Goal: Information Seeking & Learning: Learn about a topic

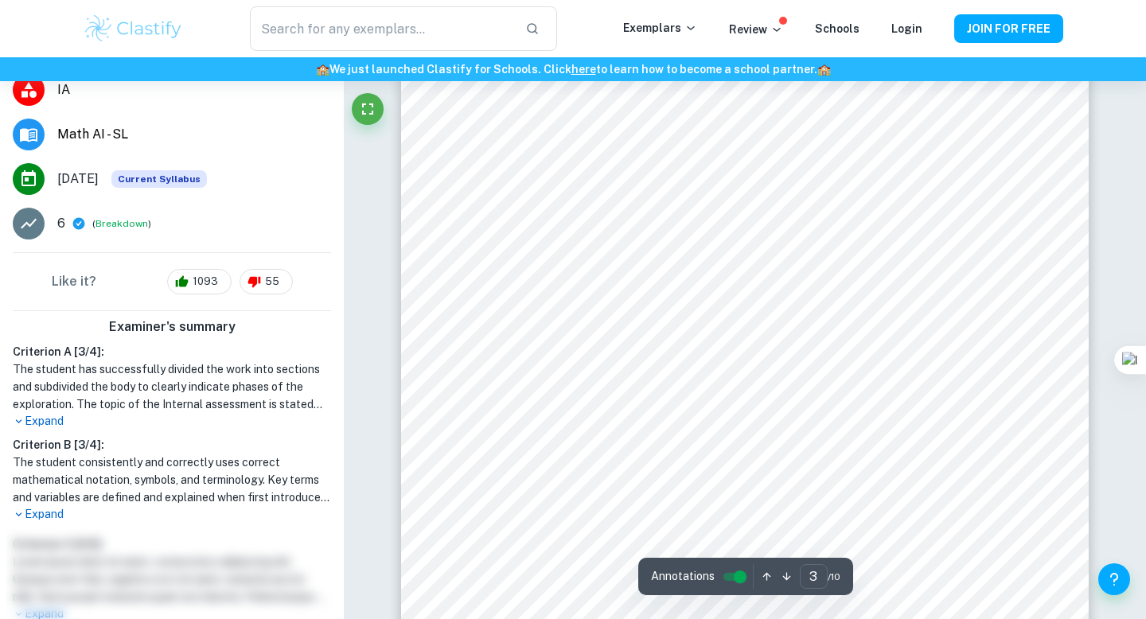
scroll to position [2513, 0]
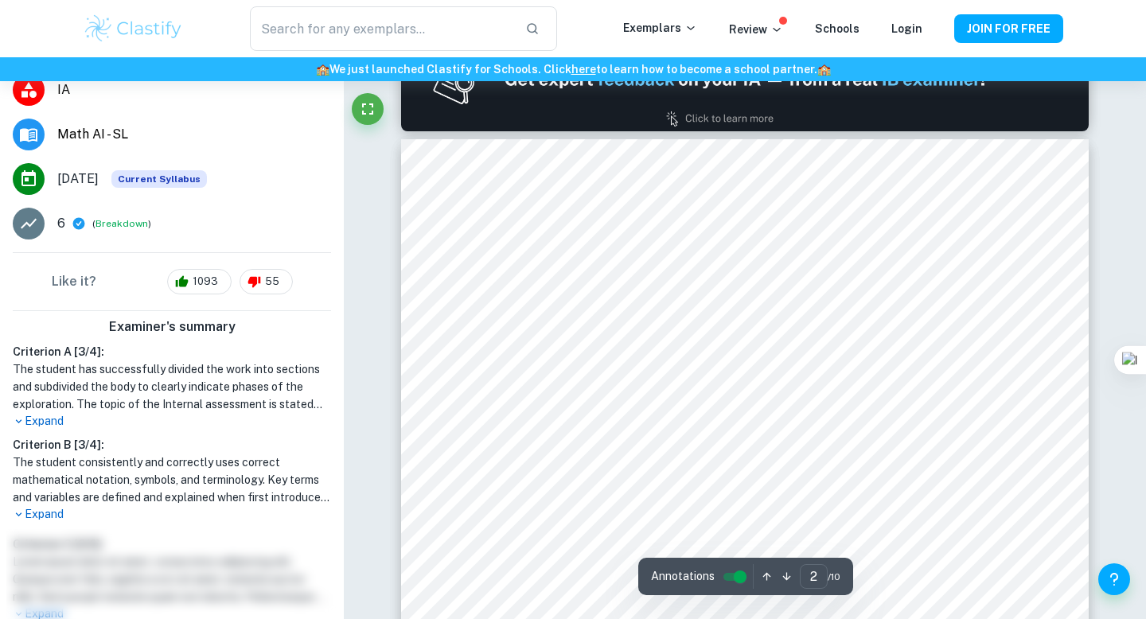
type input "1"
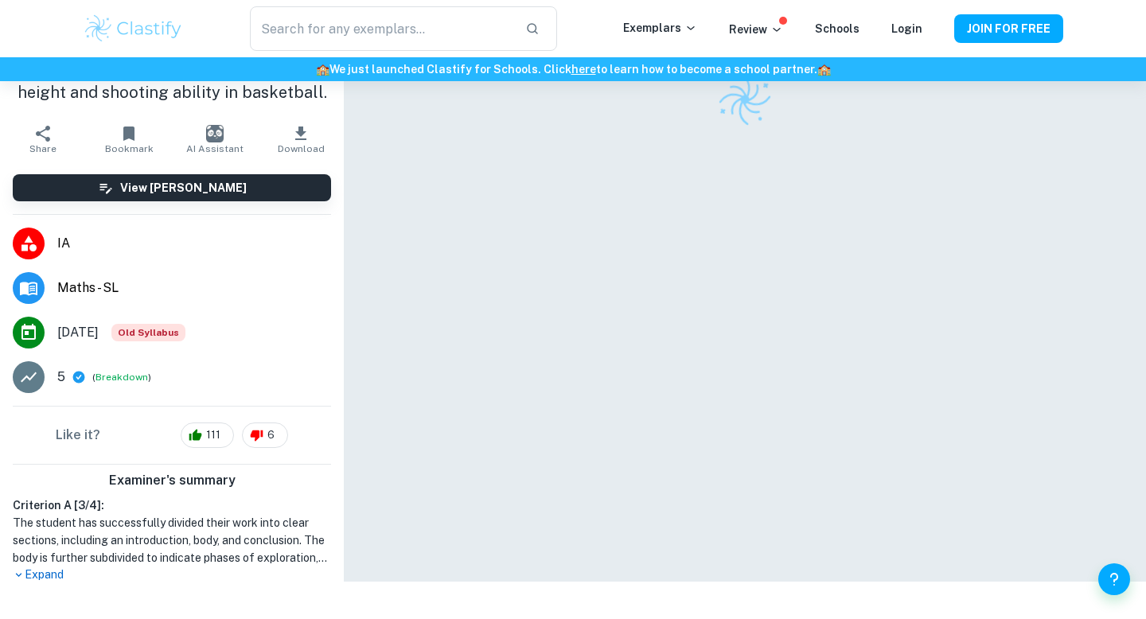
checkbox input "true"
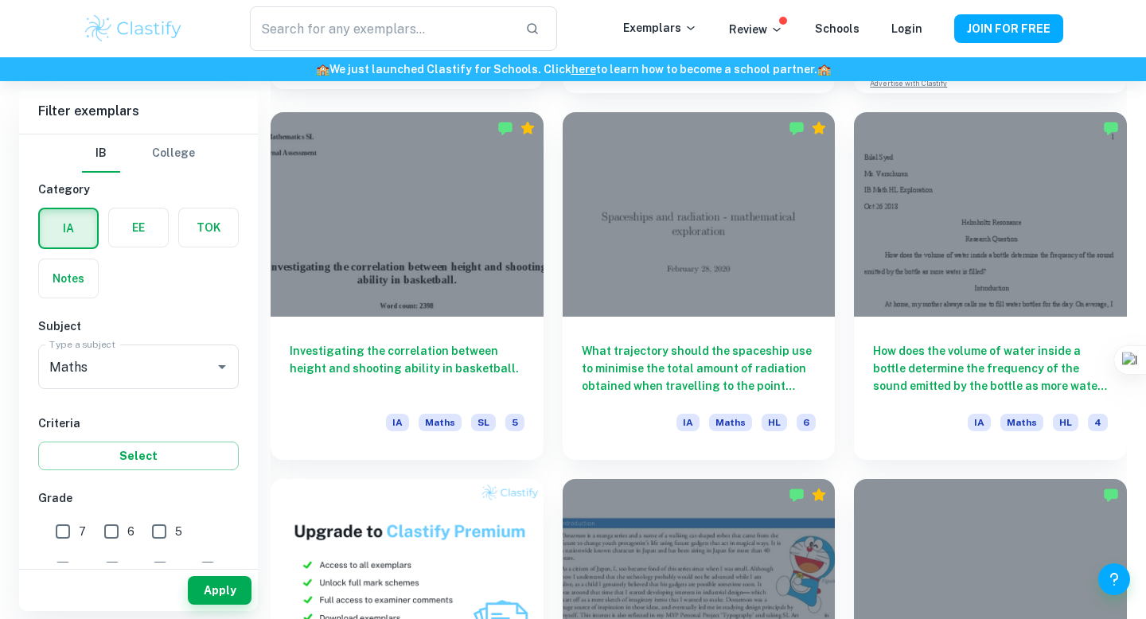
scroll to position [794, 0]
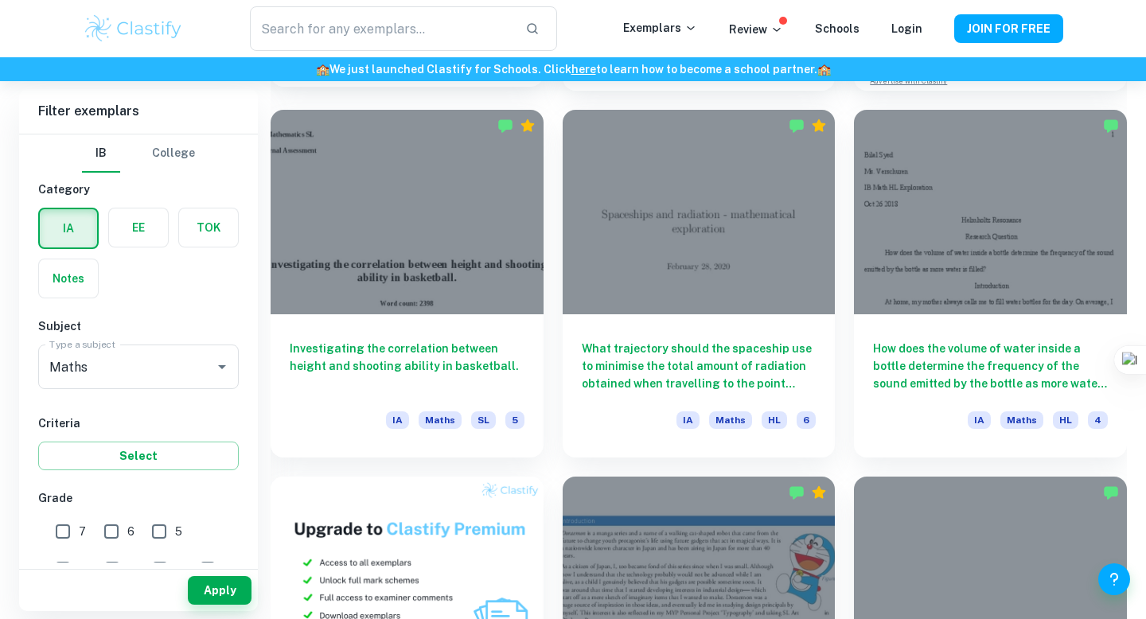
click at [471, 327] on div "Investigating the correlation between height and shooting ability in basketball…" at bounding box center [407, 385] width 273 height 143
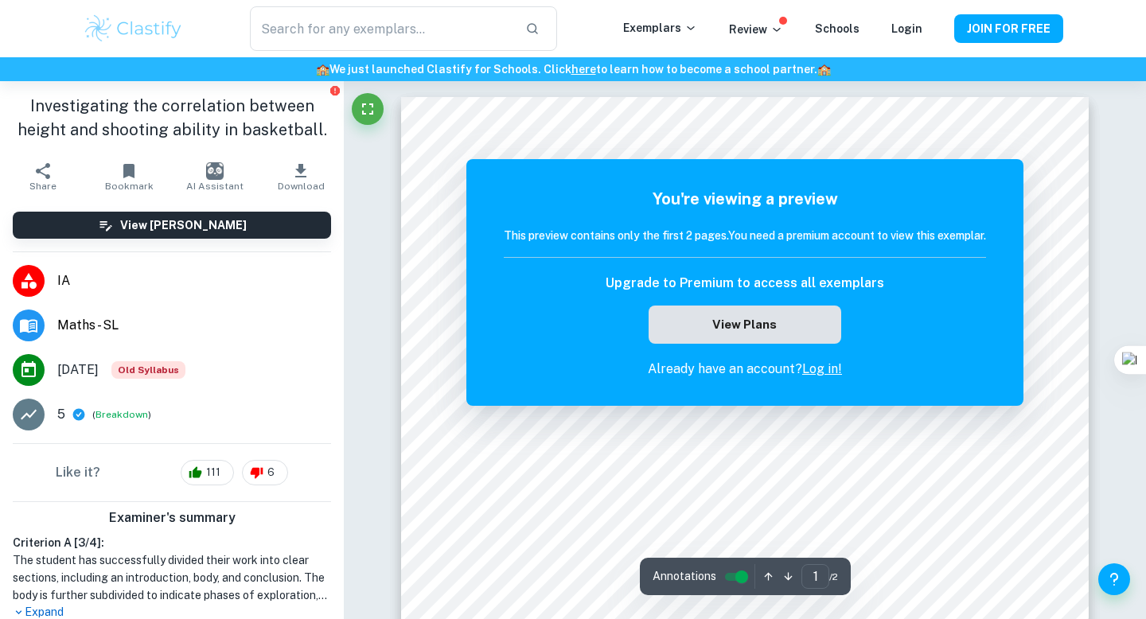
click at [769, 335] on button "View Plans" at bounding box center [745, 325] width 193 height 38
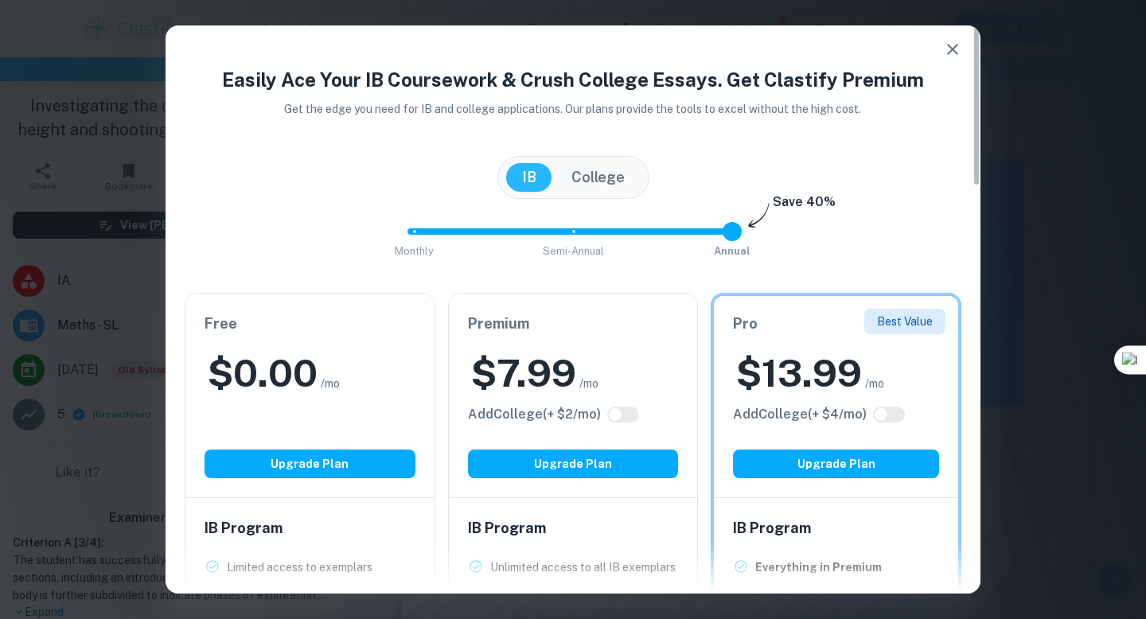
click at [957, 53] on icon "button" at bounding box center [952, 49] width 11 height 11
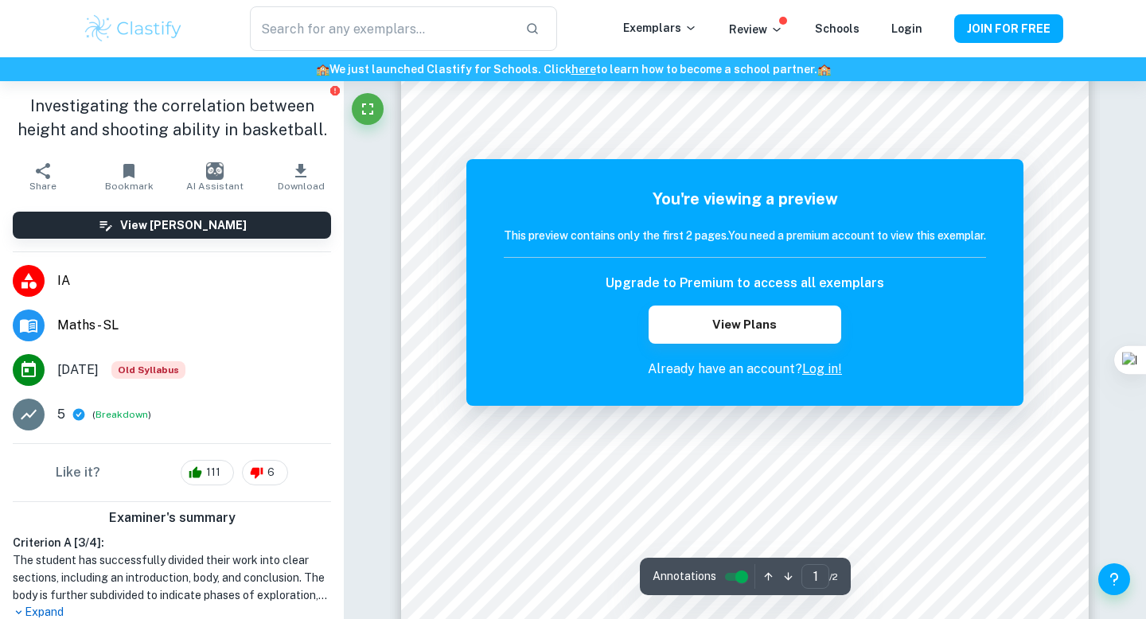
scroll to position [75, 0]
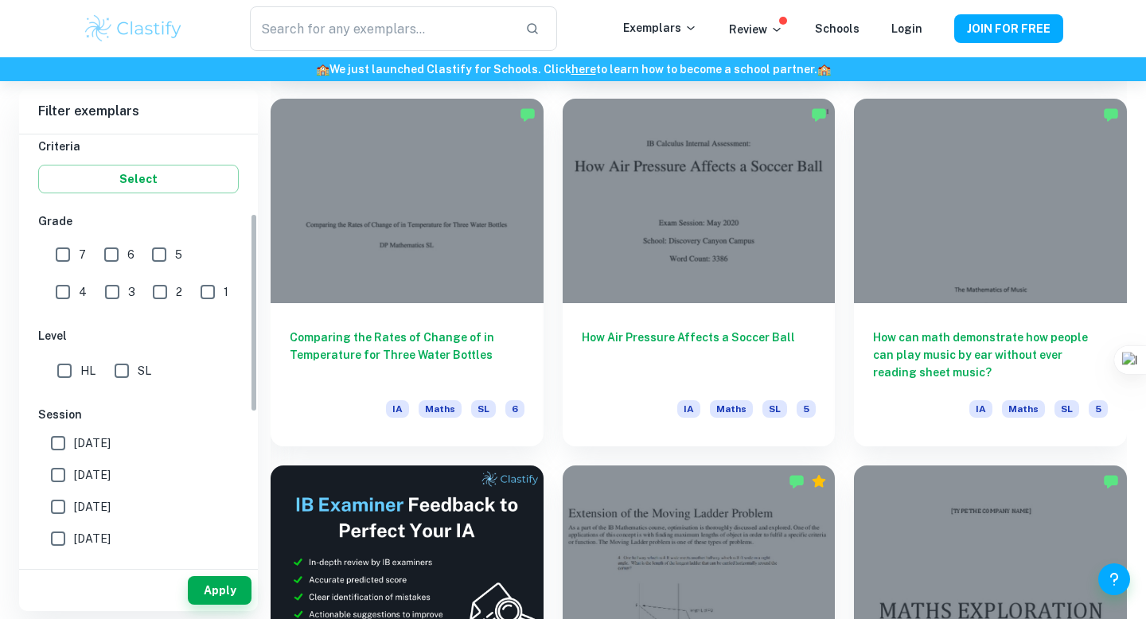
scroll to position [278, 0]
click at [68, 258] on input "7" at bounding box center [63, 254] width 32 height 32
checkbox input "true"
click at [129, 377] on input "SL" at bounding box center [122, 370] width 32 height 32
checkbox input "true"
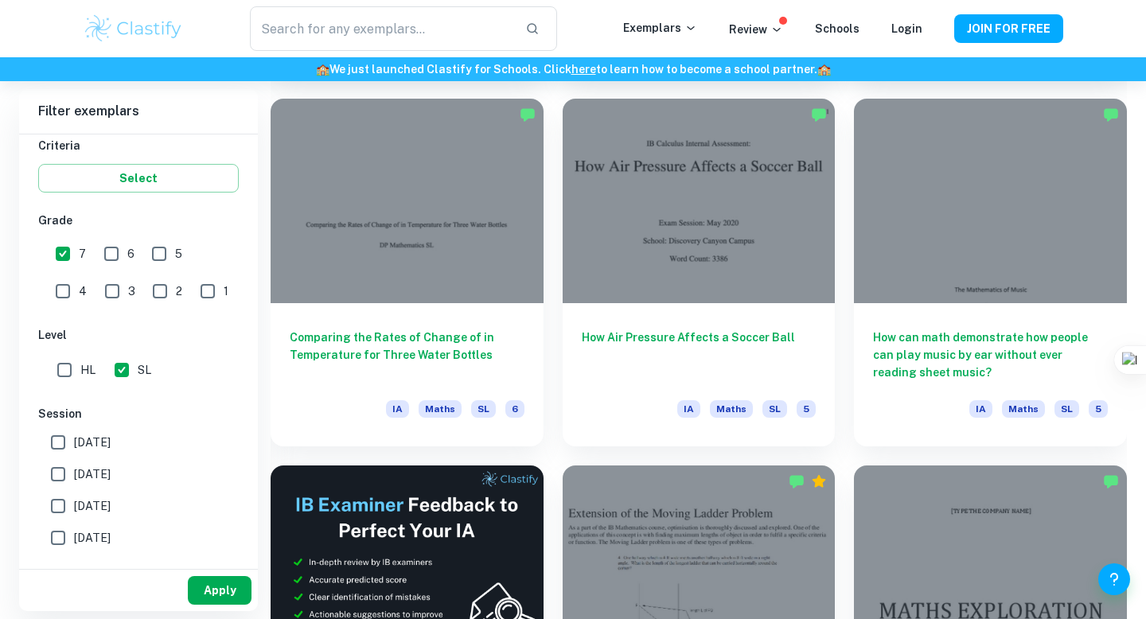
click at [223, 580] on button "Apply" at bounding box center [220, 590] width 64 height 29
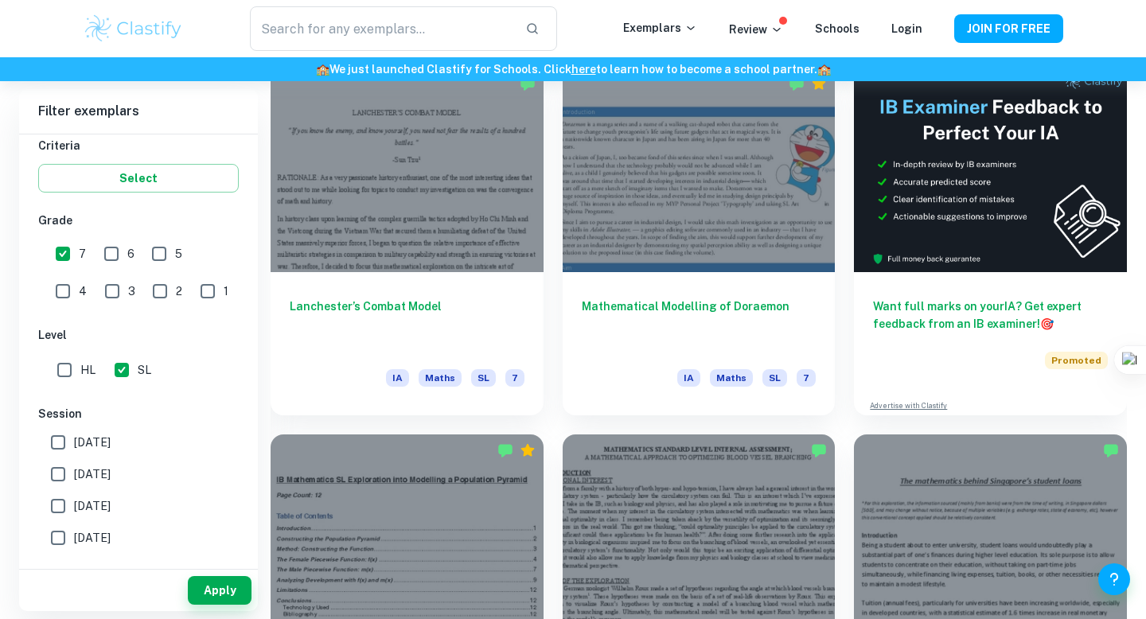
scroll to position [468, 0]
click at [67, 251] on input "7" at bounding box center [63, 254] width 32 height 32
checkbox input "false"
click at [232, 591] on button "Apply" at bounding box center [220, 590] width 64 height 29
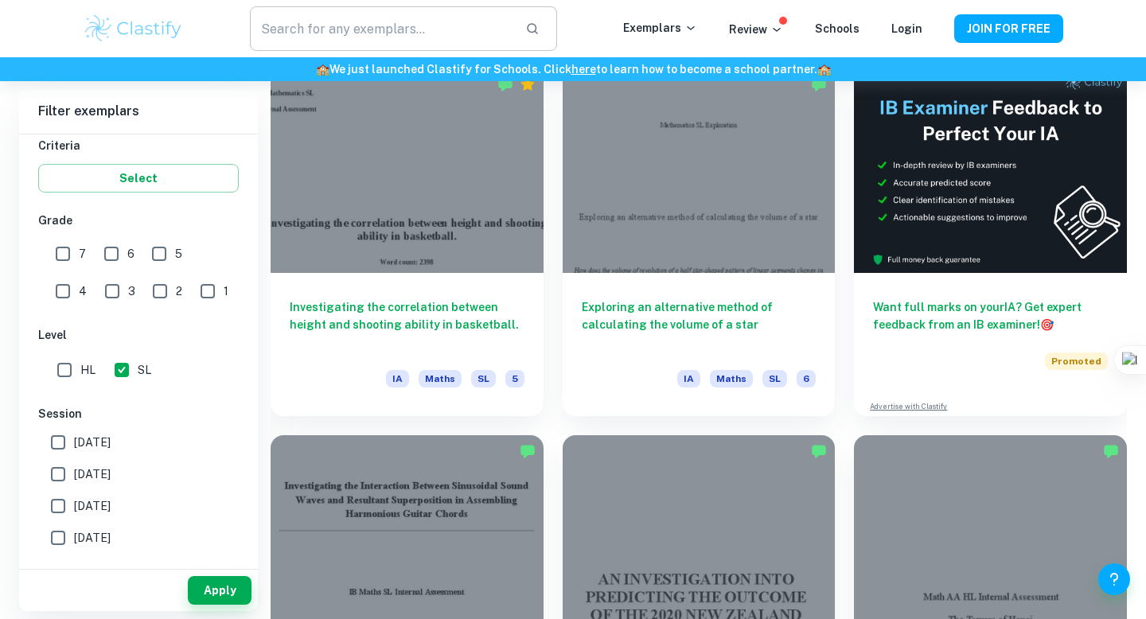
click at [415, 39] on input "text" at bounding box center [381, 28] width 263 height 45
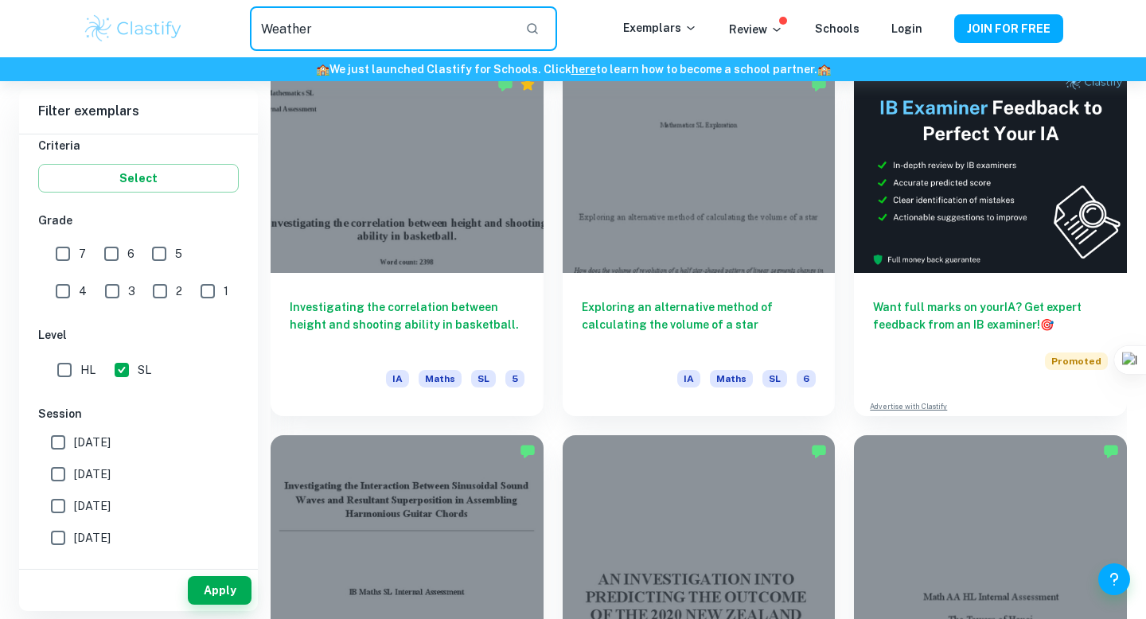
type input "Weather"
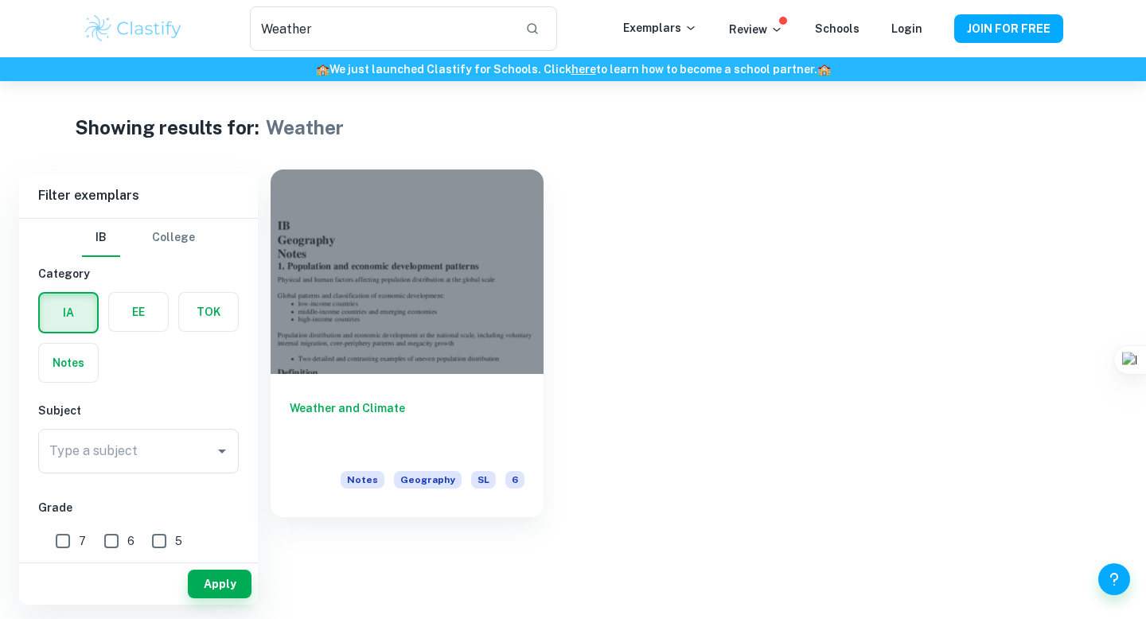
click at [346, 223] on div at bounding box center [407, 272] width 273 height 205
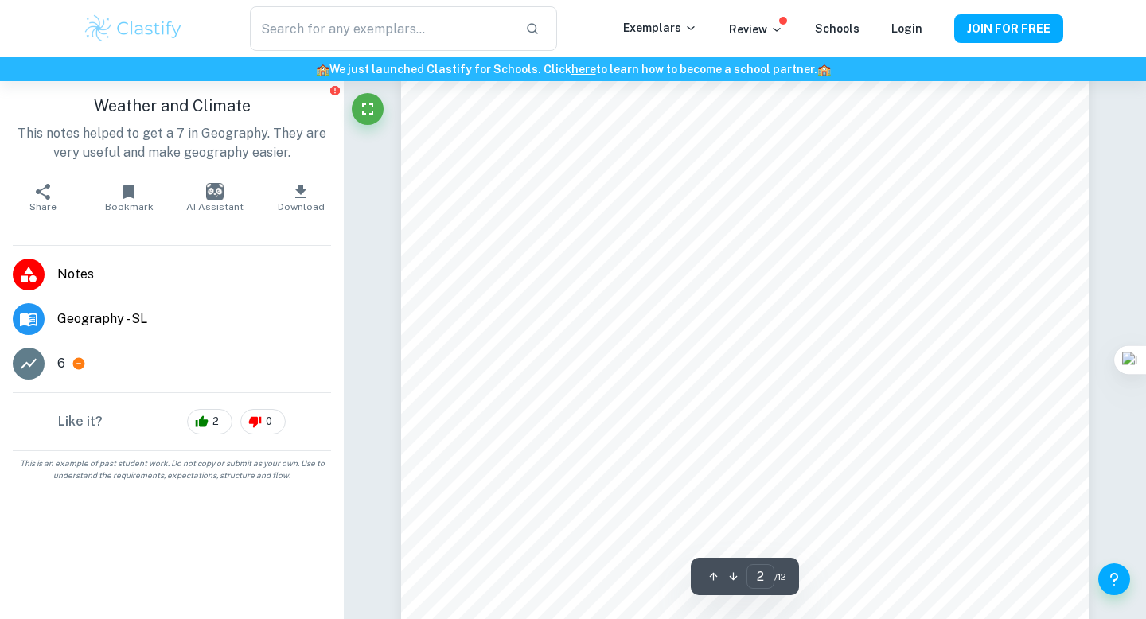
scroll to position [1194, 0]
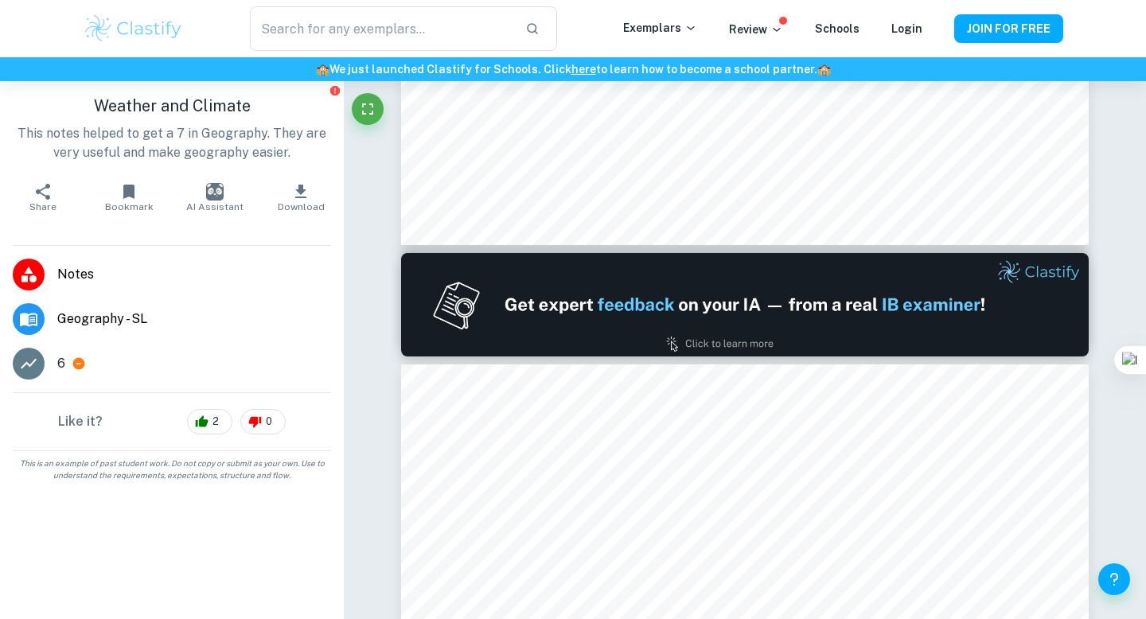
type input "1"
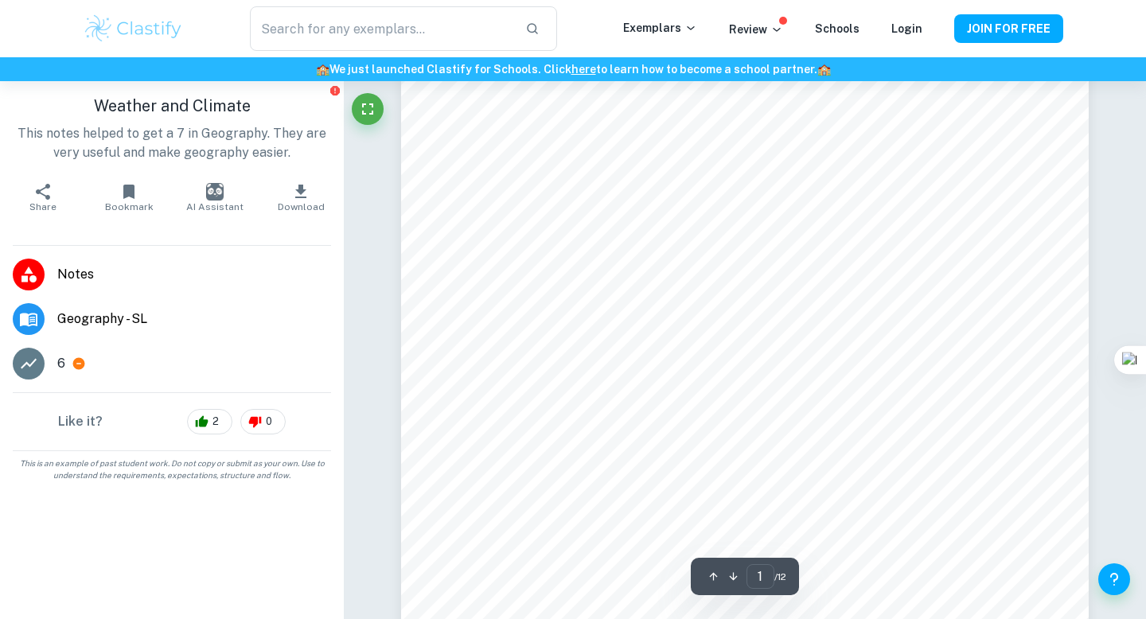
scroll to position [0, 0]
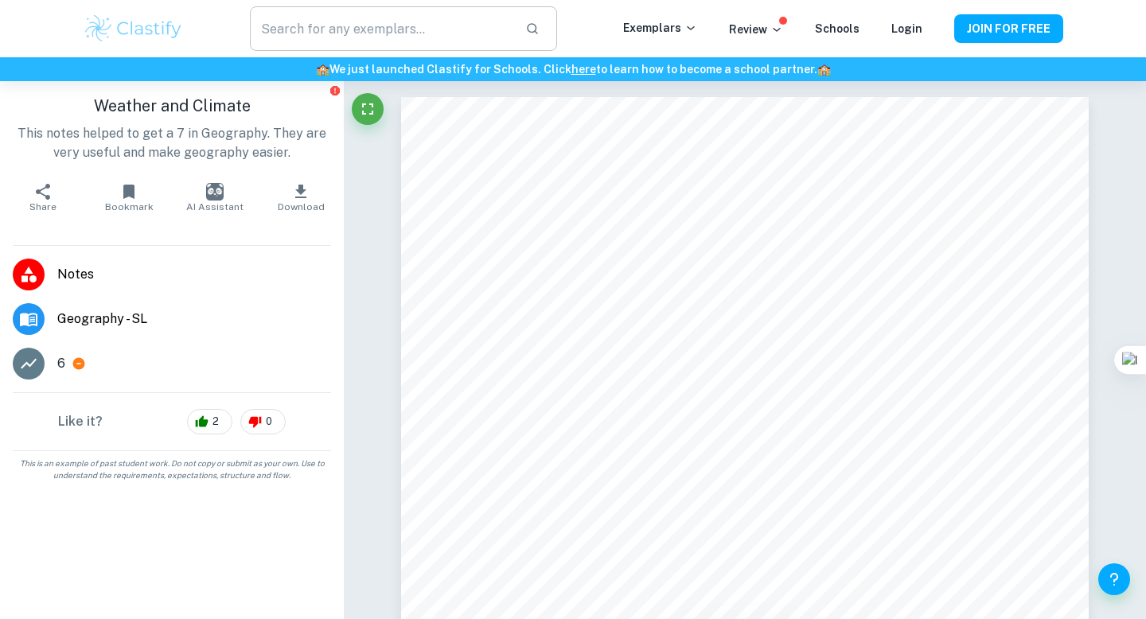
type input "Weather"
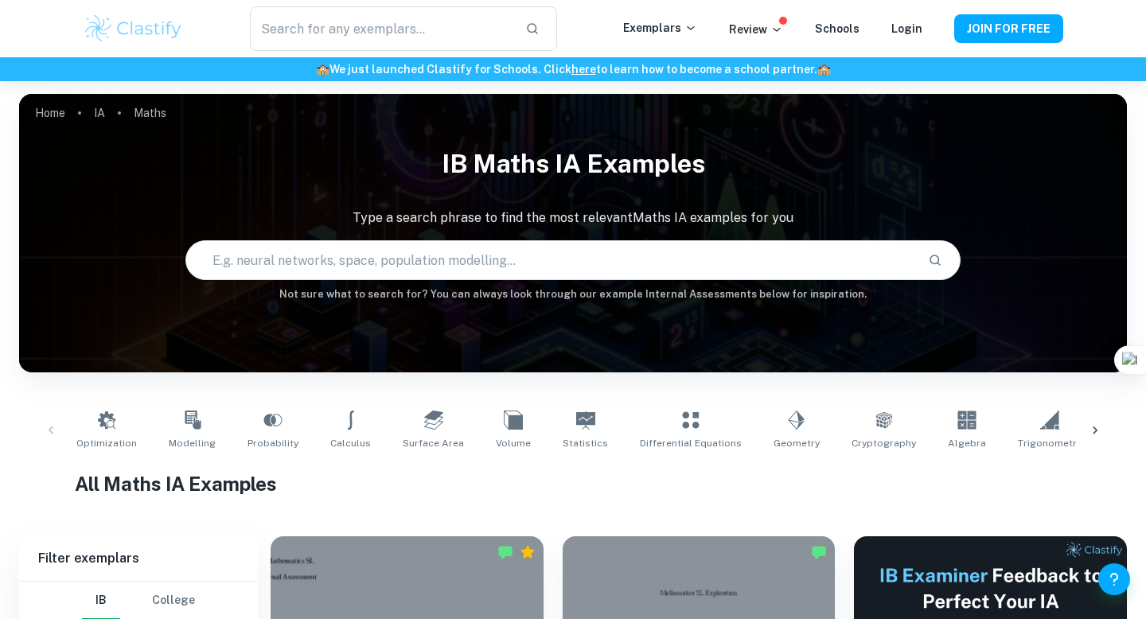
scroll to position [307, 0]
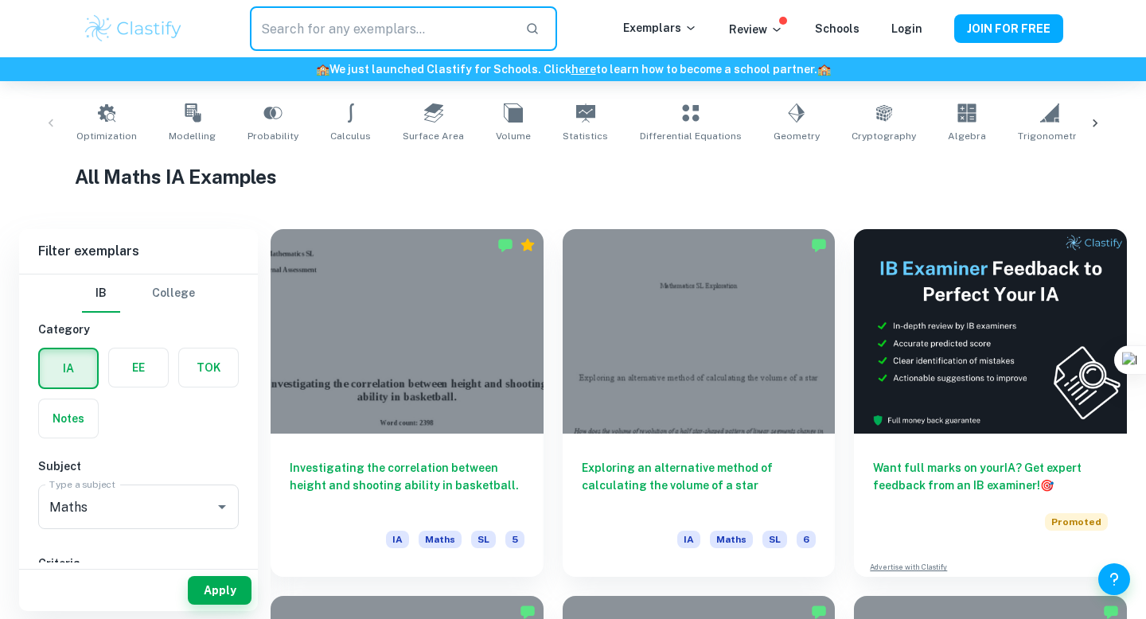
click at [292, 18] on input "text" at bounding box center [381, 28] width 263 height 45
type input "basketball"
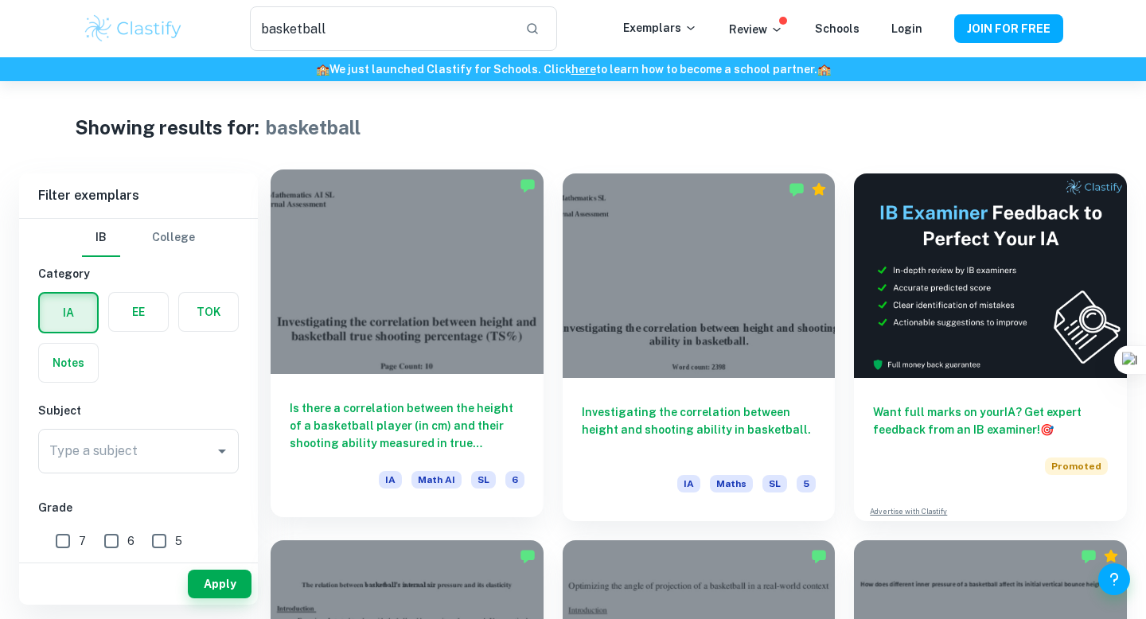
click at [329, 225] on div at bounding box center [407, 272] width 273 height 205
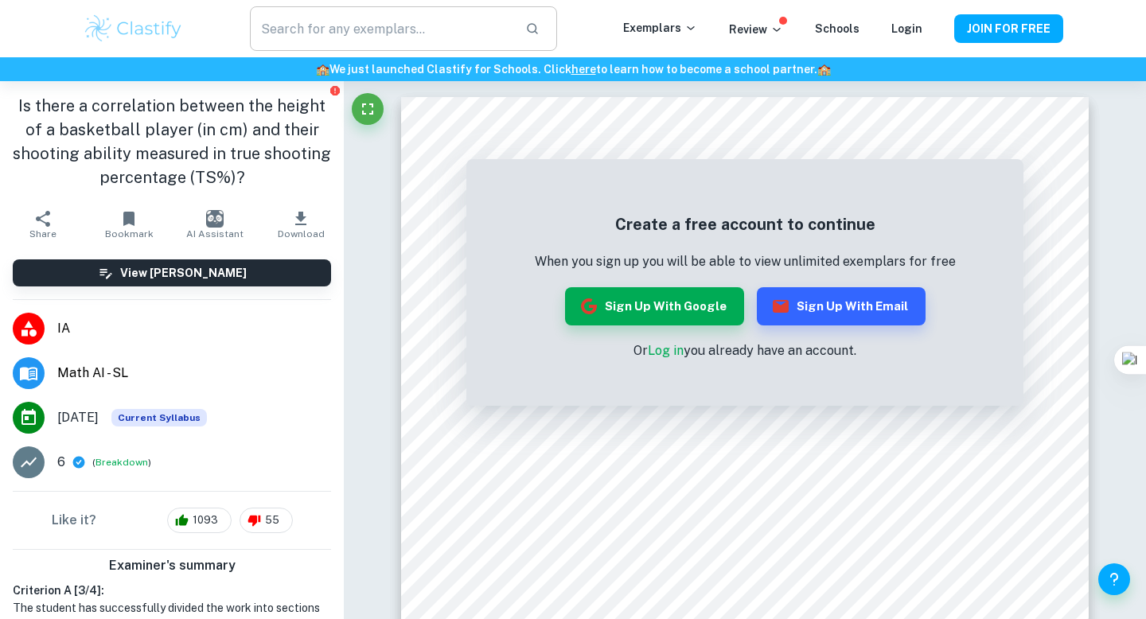
type input "basketball"
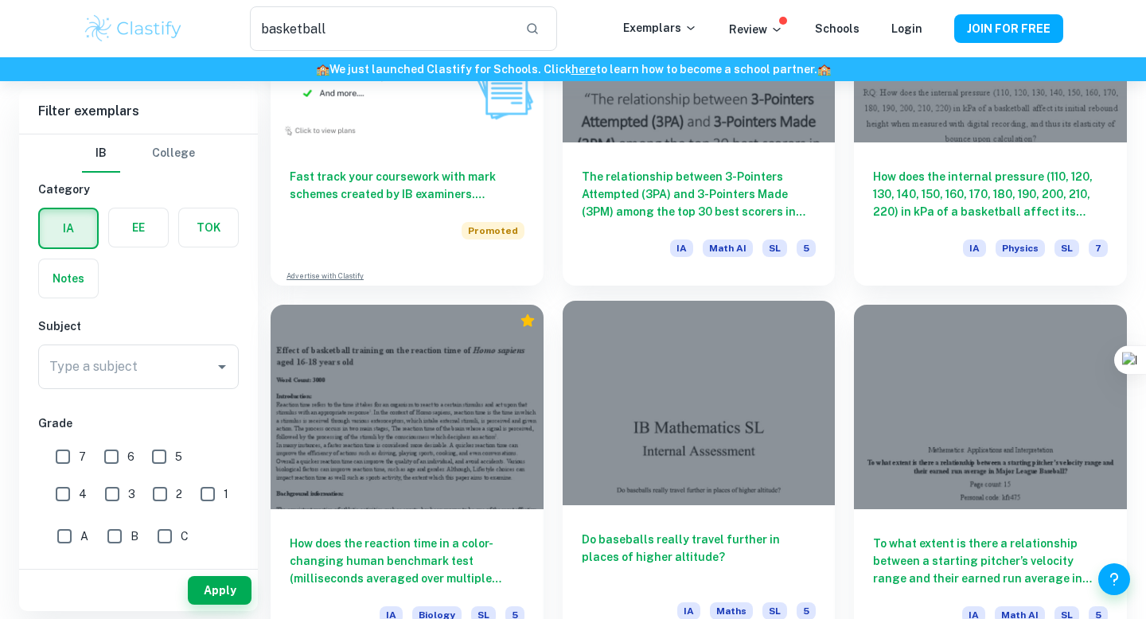
scroll to position [1003, 0]
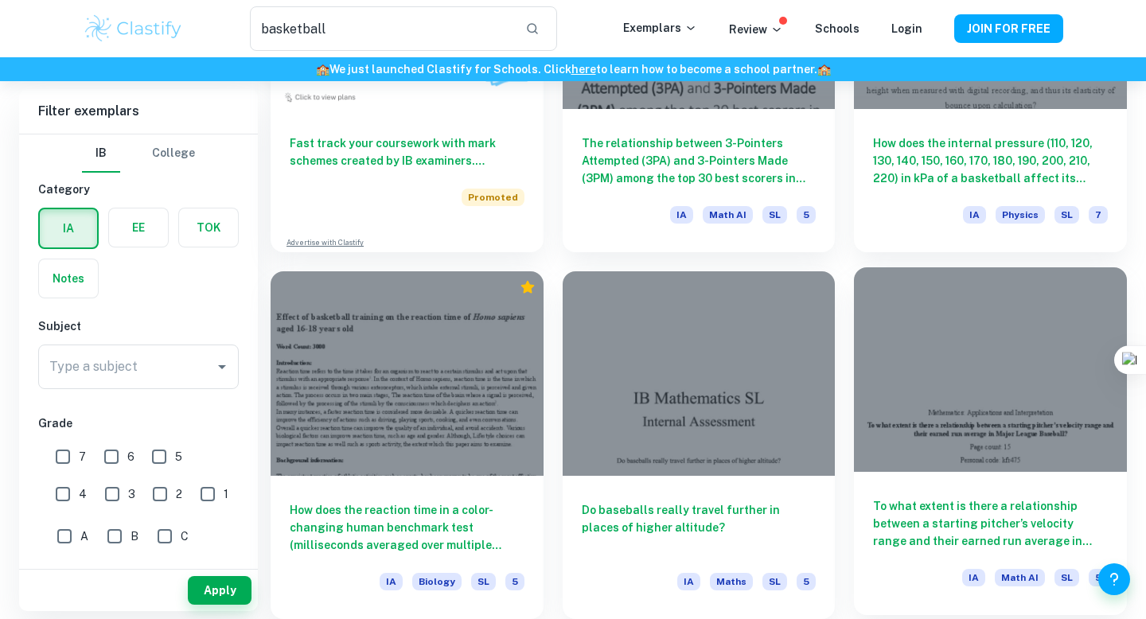
click at [956, 408] on div at bounding box center [990, 370] width 273 height 205
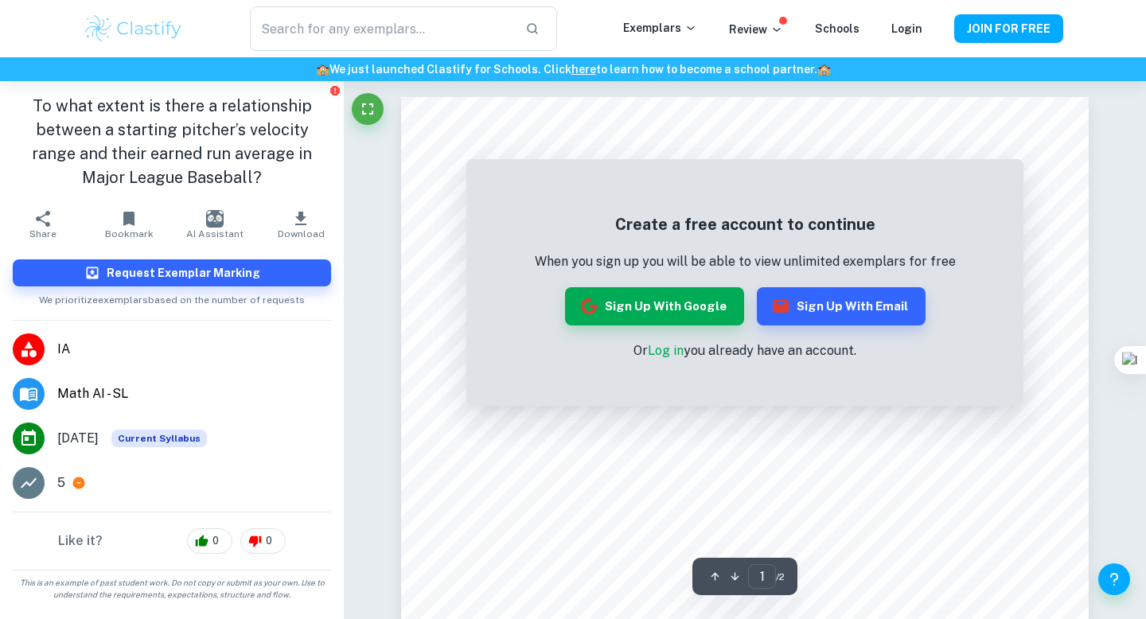
type input "basketball"
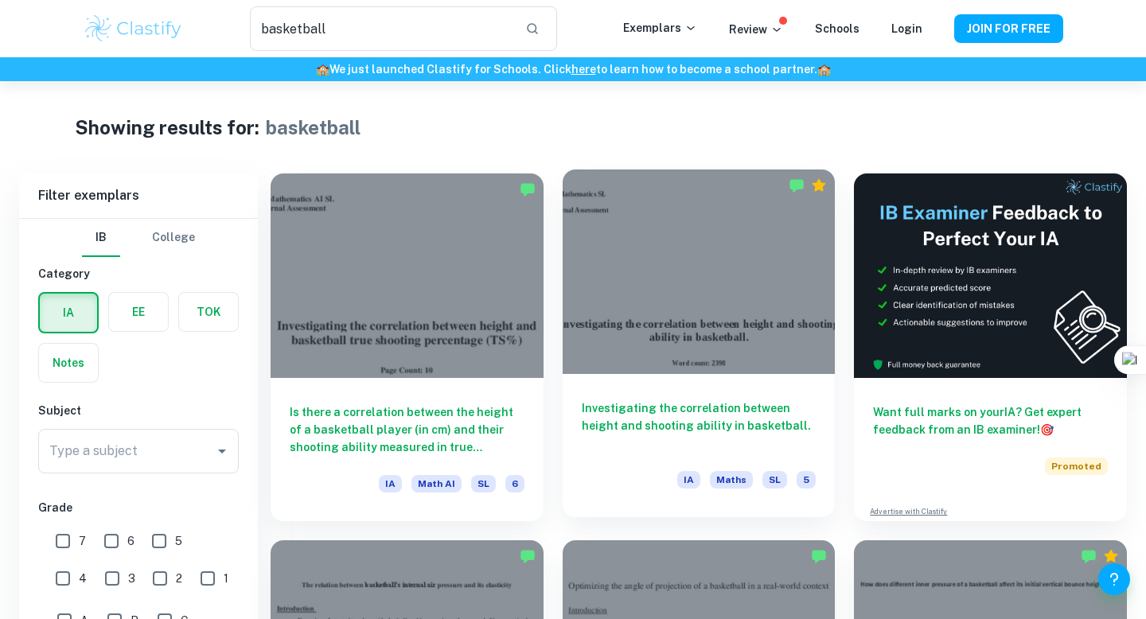
scroll to position [111, 0]
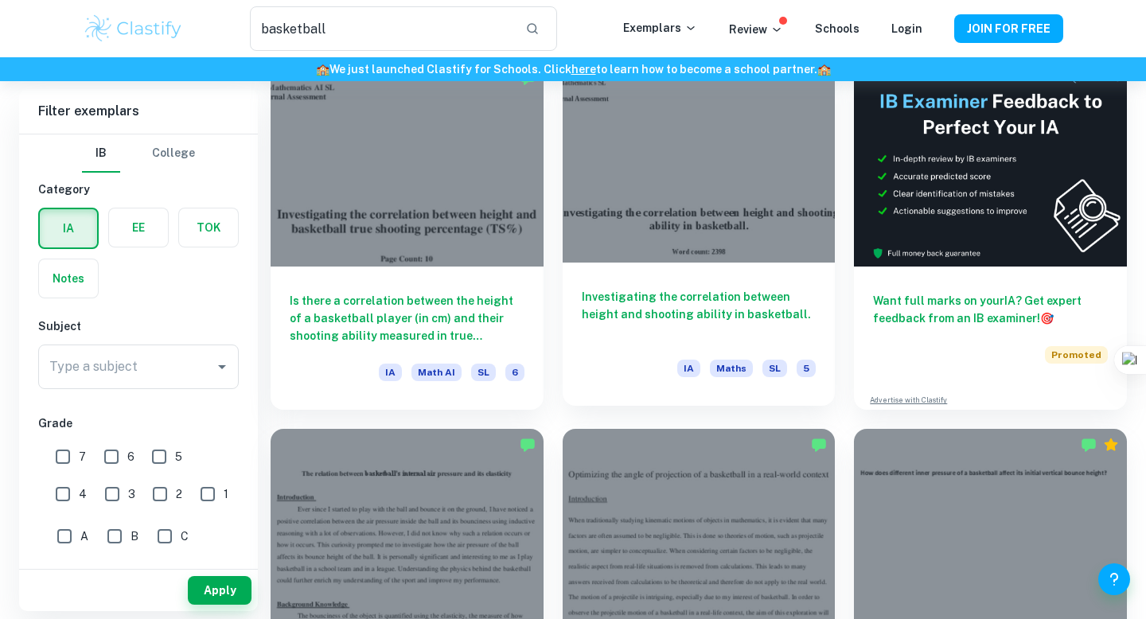
click at [685, 262] on div at bounding box center [699, 160] width 273 height 205
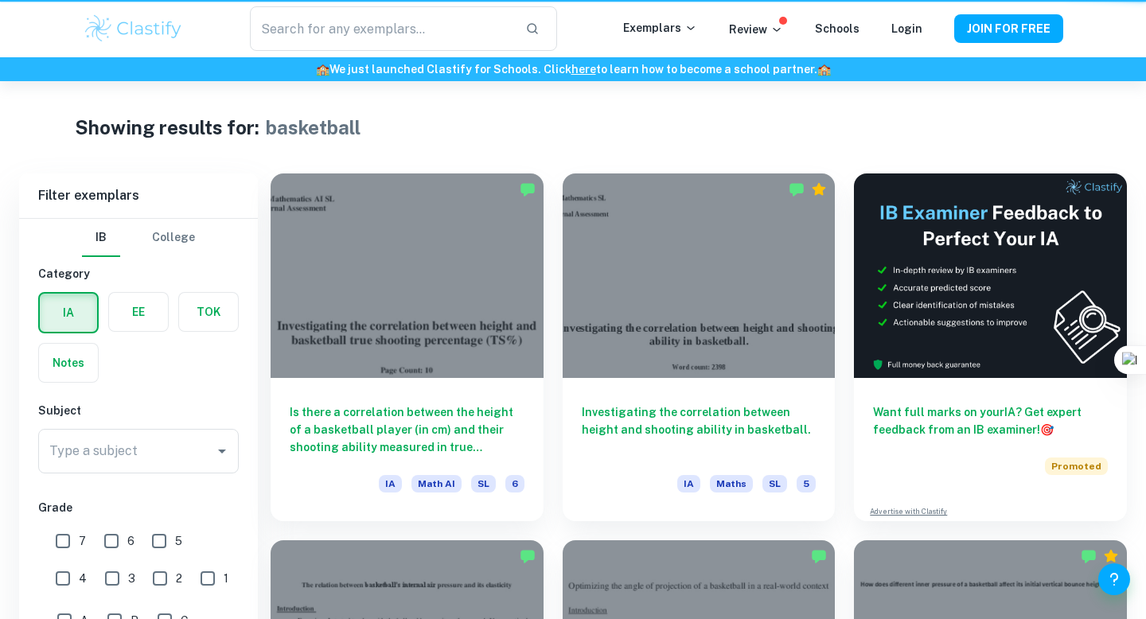
type input "basketball"
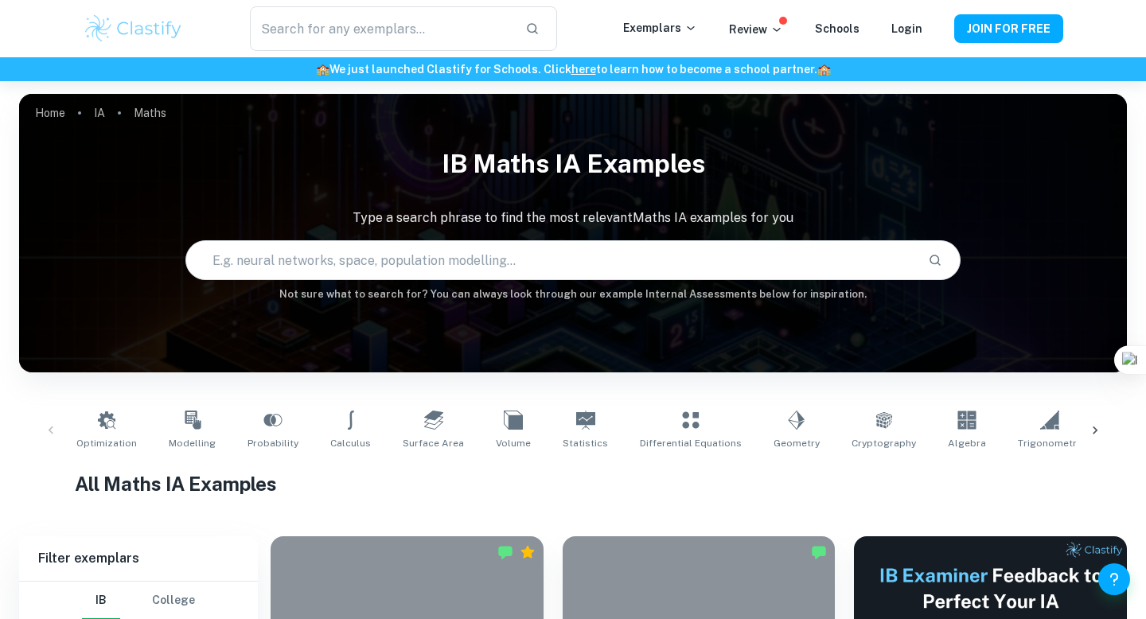
scroll to position [307, 0]
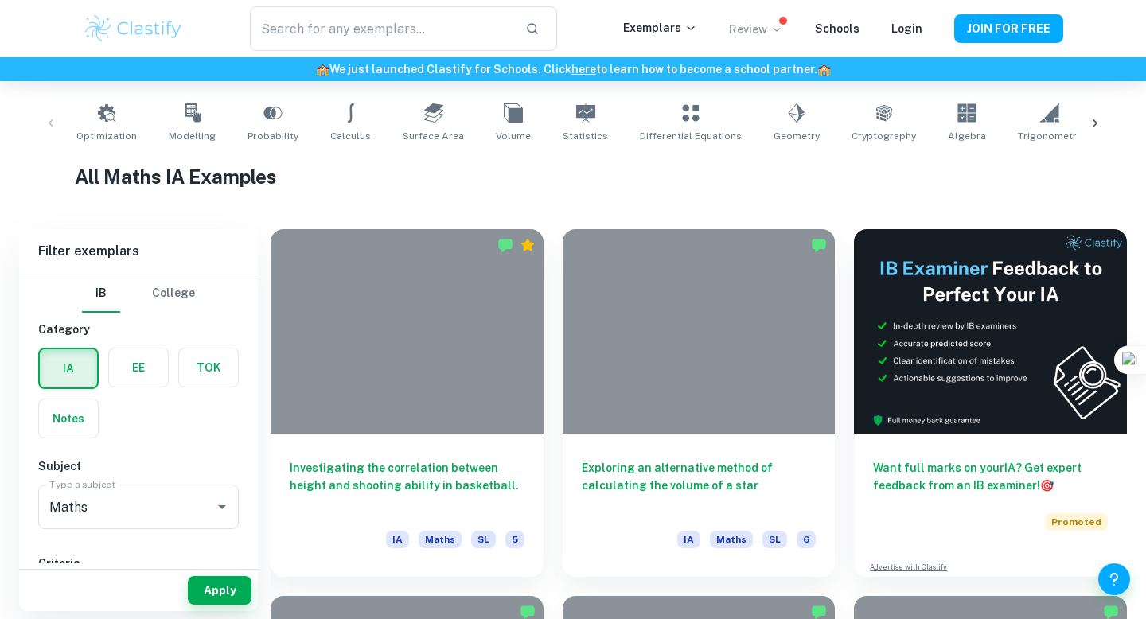
click at [764, 34] on p "Review" at bounding box center [756, 30] width 54 height 18
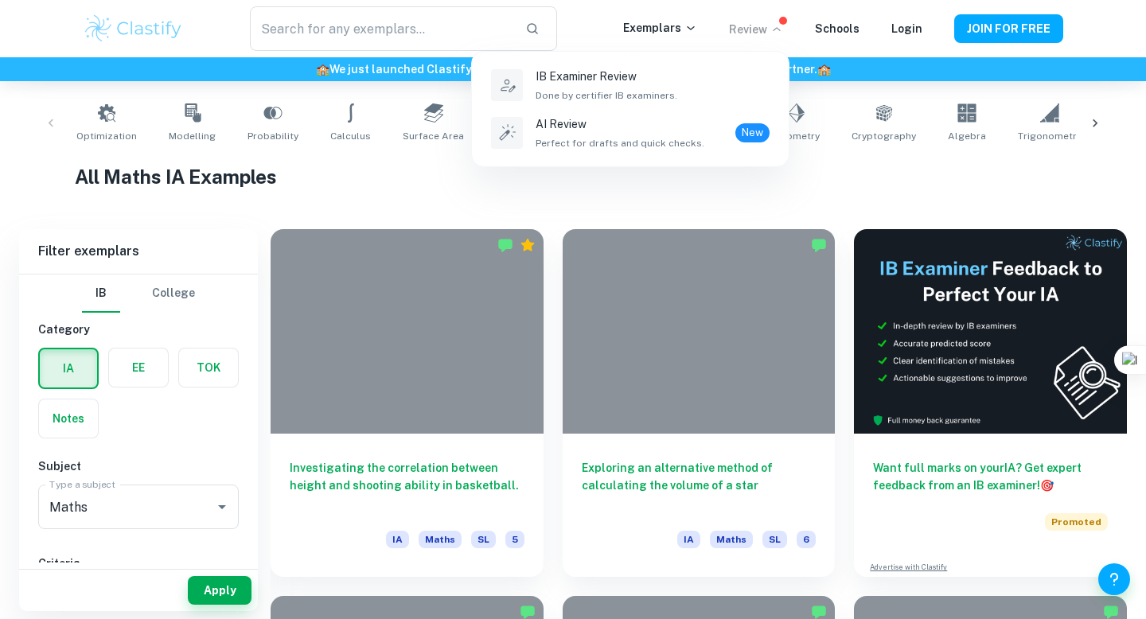
click at [764, 24] on div at bounding box center [573, 309] width 1146 height 619
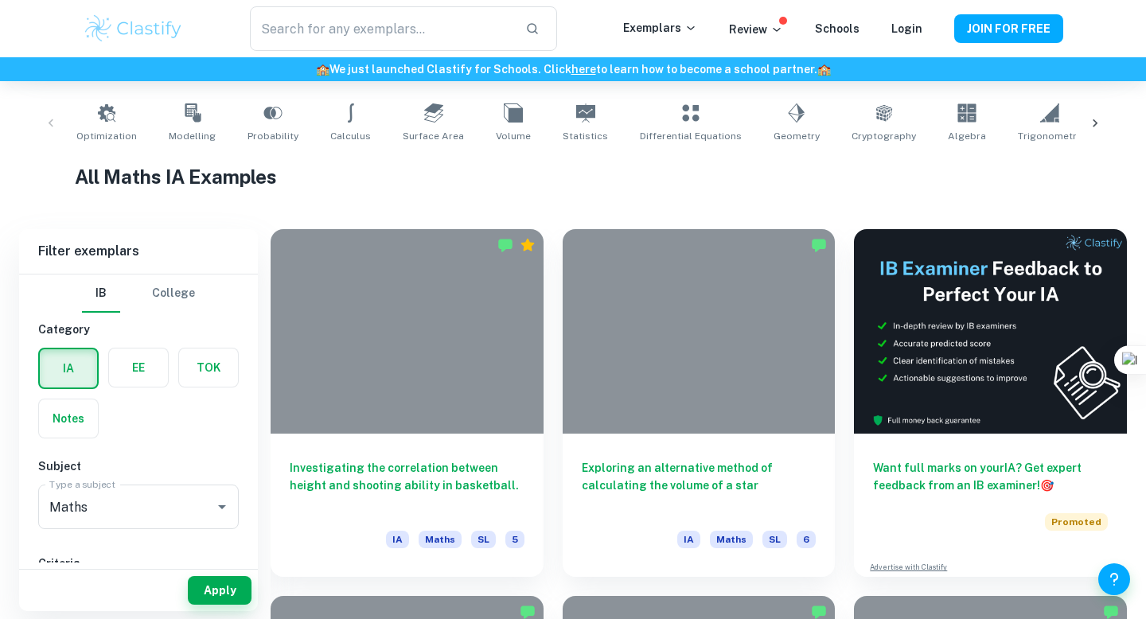
click at [764, 24] on p "Review" at bounding box center [756, 30] width 54 height 18
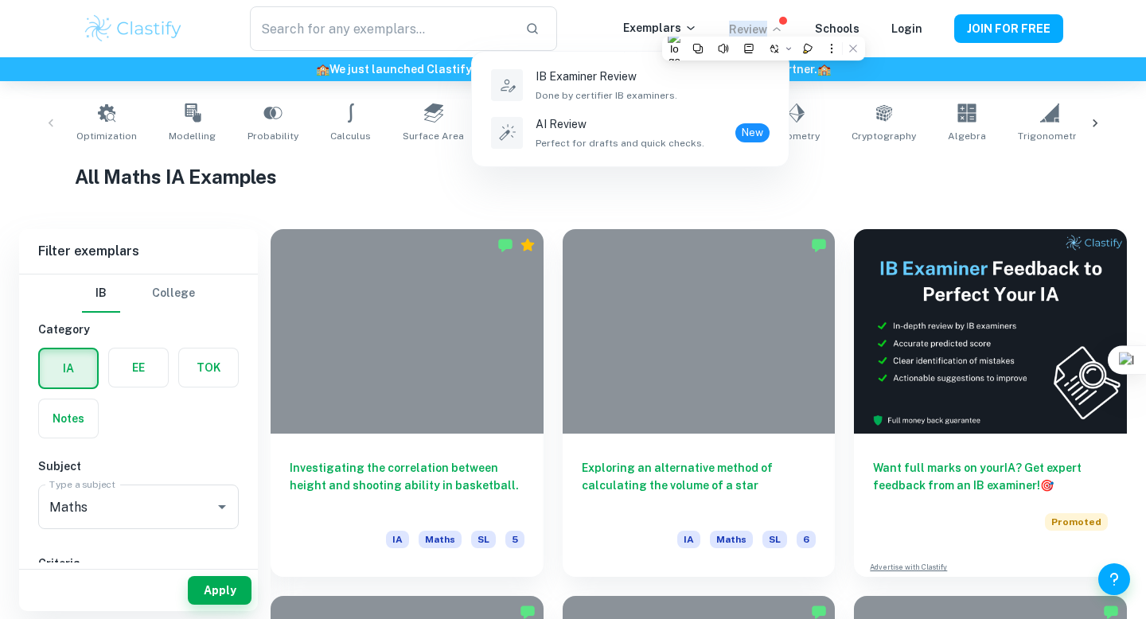
click at [764, 24] on div at bounding box center [573, 309] width 1146 height 619
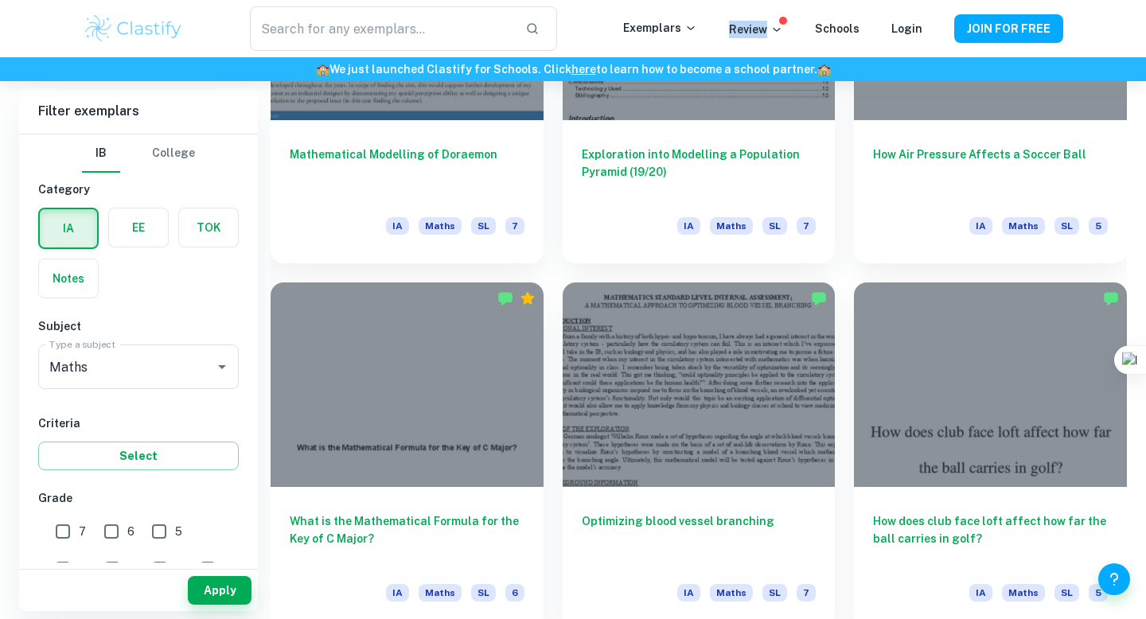
scroll to position [1723, 0]
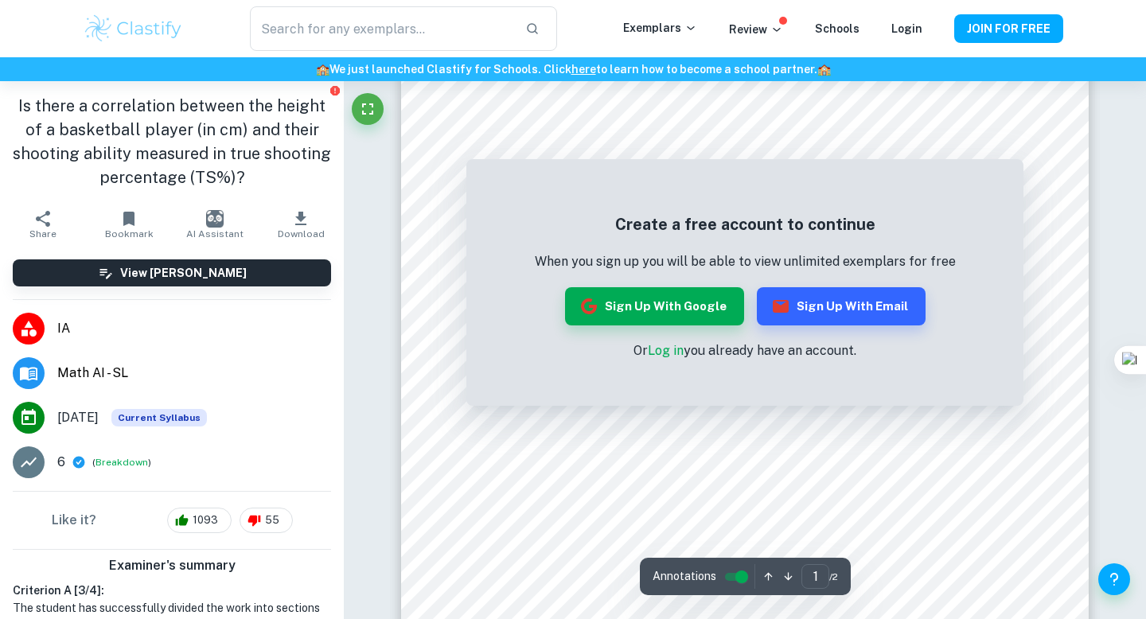
scroll to position [303, 0]
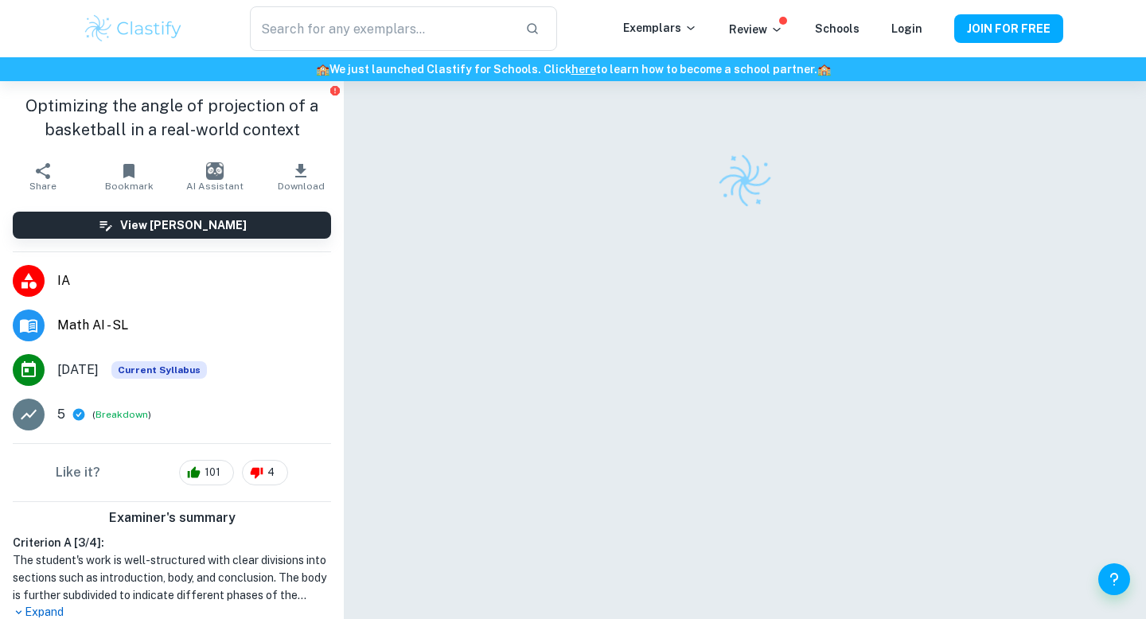
checkbox input "true"
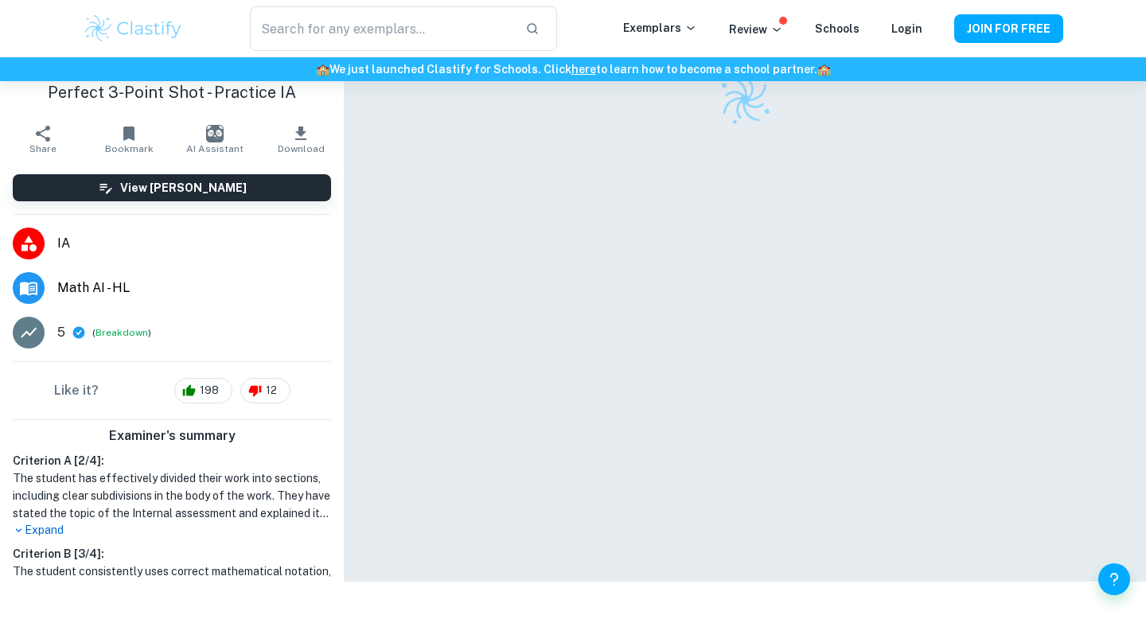
scroll to position [81, 0]
checkbox input "true"
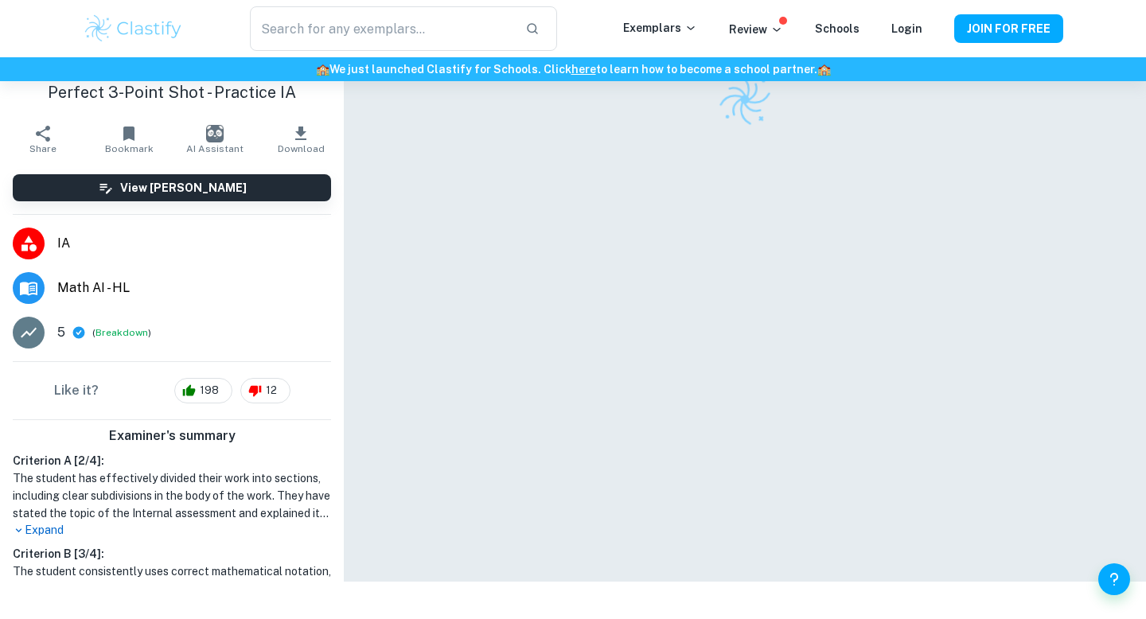
checkbox input "true"
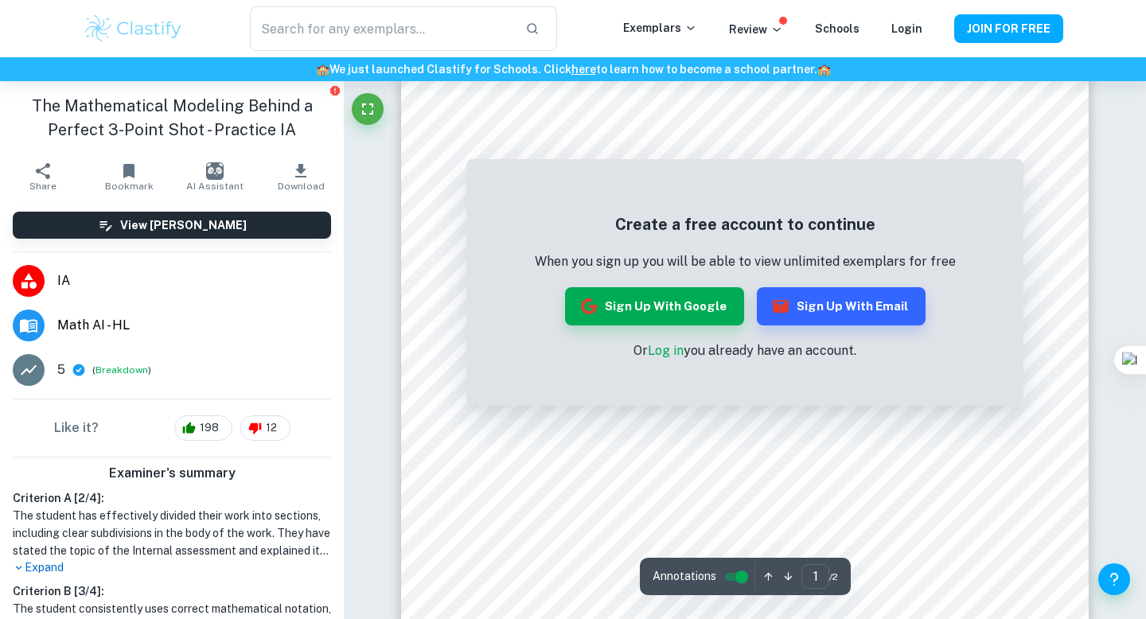
scroll to position [0, 0]
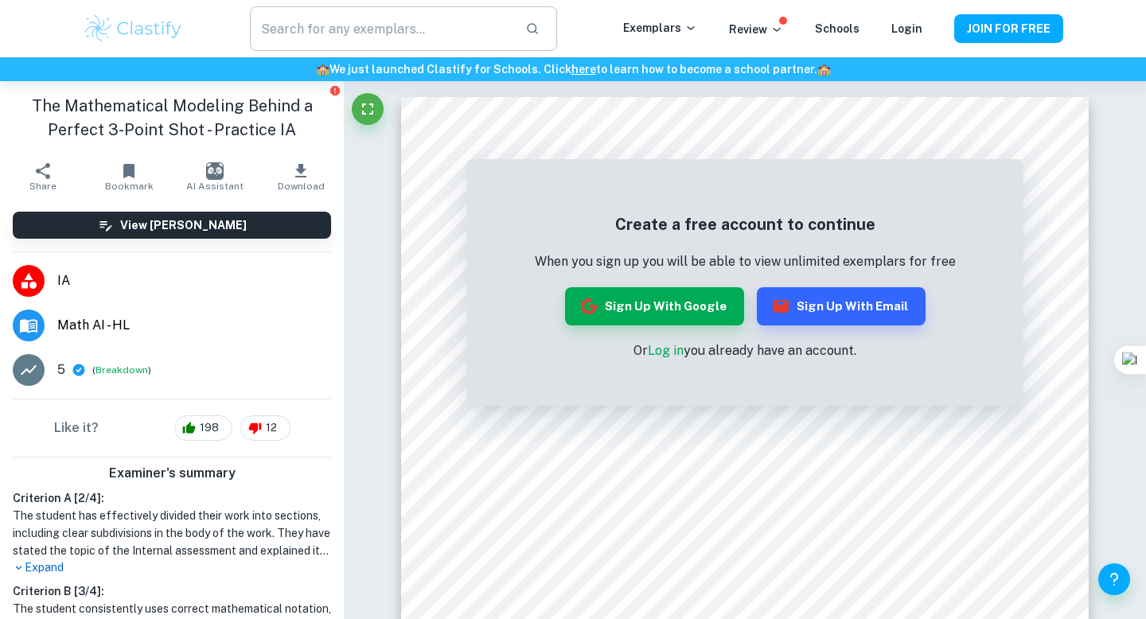
click at [415, 34] on input "text" at bounding box center [381, 28] width 263 height 45
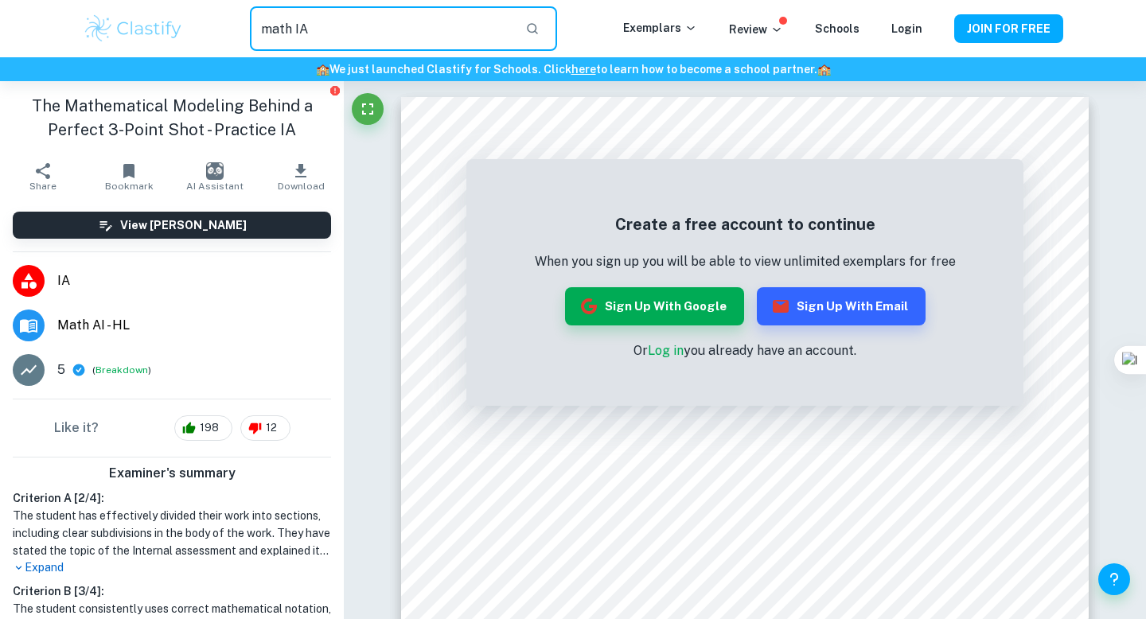
type input "math IA"
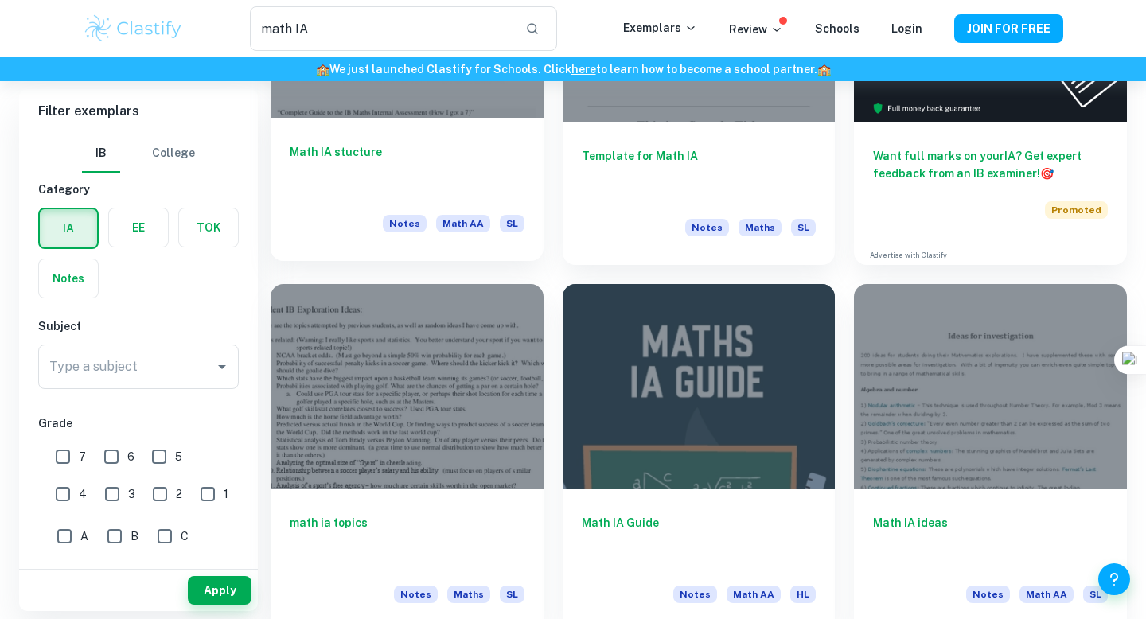
scroll to position [257, 0]
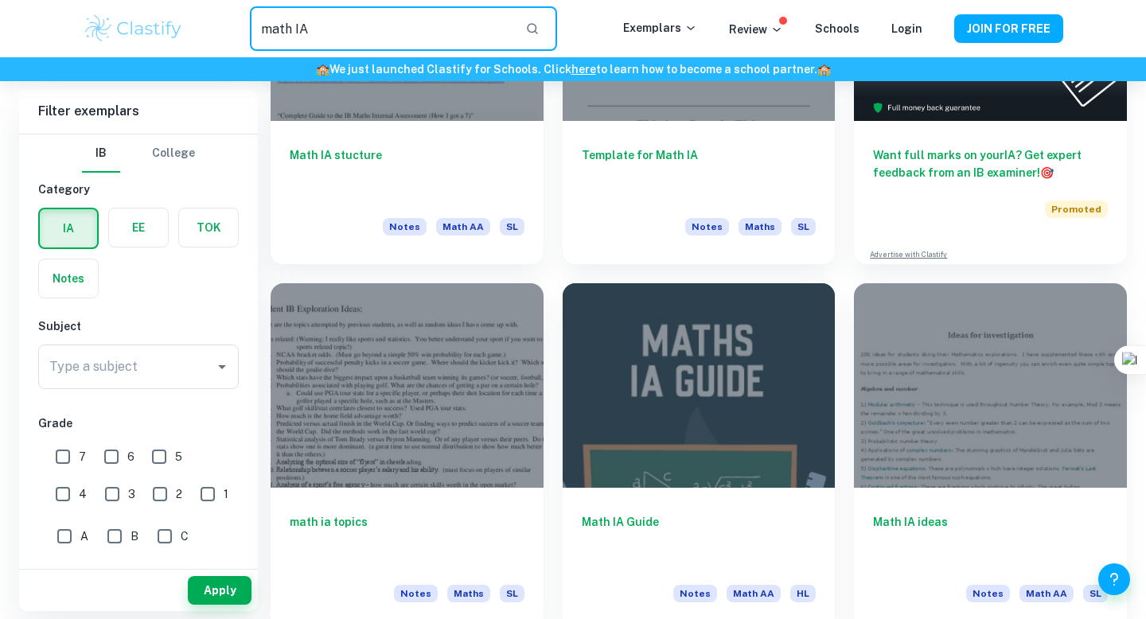
drag, startPoint x: 502, startPoint y: 41, endPoint x: 228, endPoint y: 10, distance: 276.4
click at [228, 10] on div "math IA ​" at bounding box center [403, 28] width 439 height 45
type input "basketball"
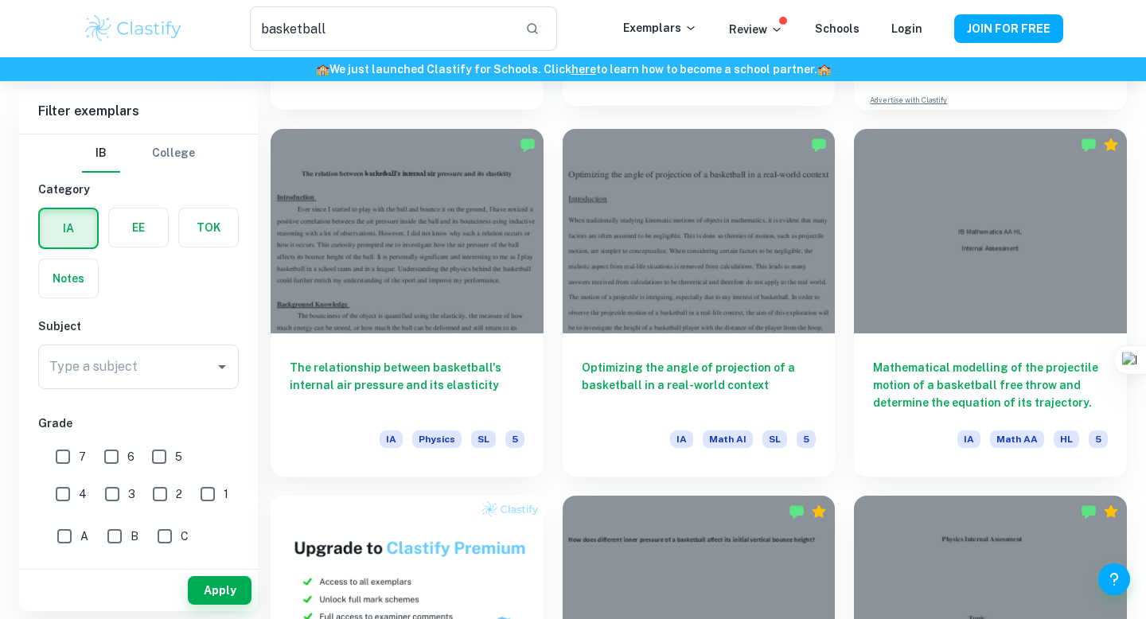
scroll to position [410, 0]
